Goal: Transaction & Acquisition: Purchase product/service

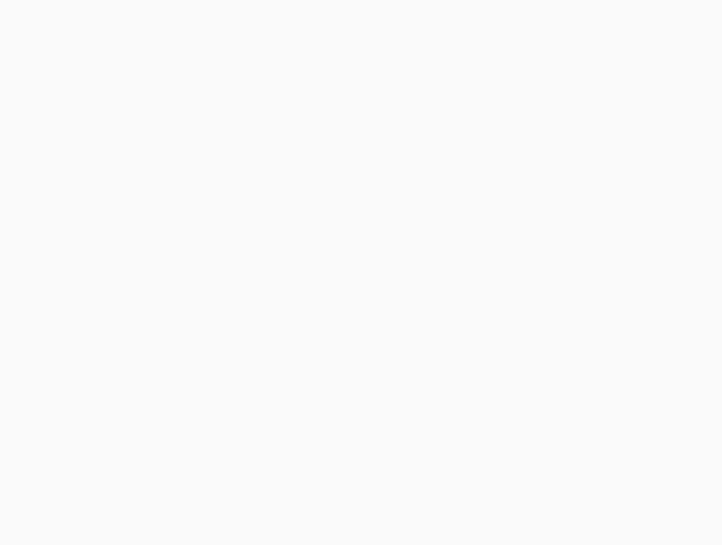
click at [636, 146] on div at bounding box center [361, 272] width 722 height 545
